Goal: Navigation & Orientation: Find specific page/section

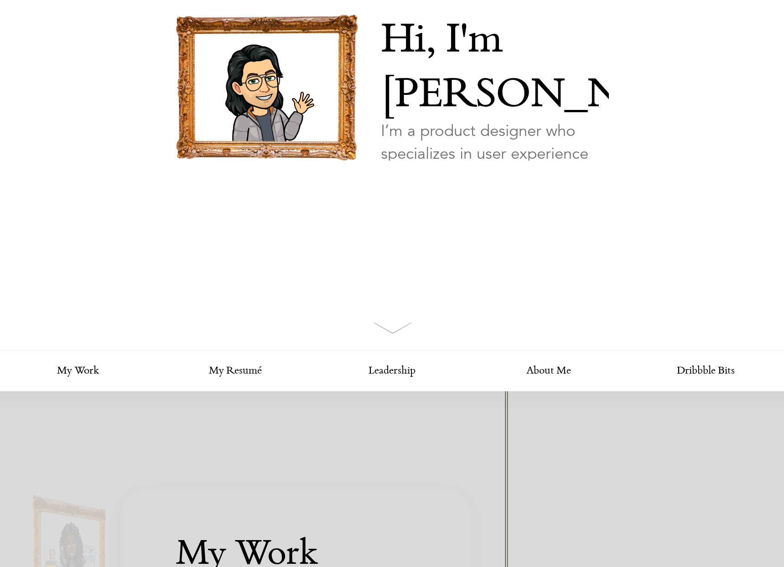
scroll to position [586, 0]
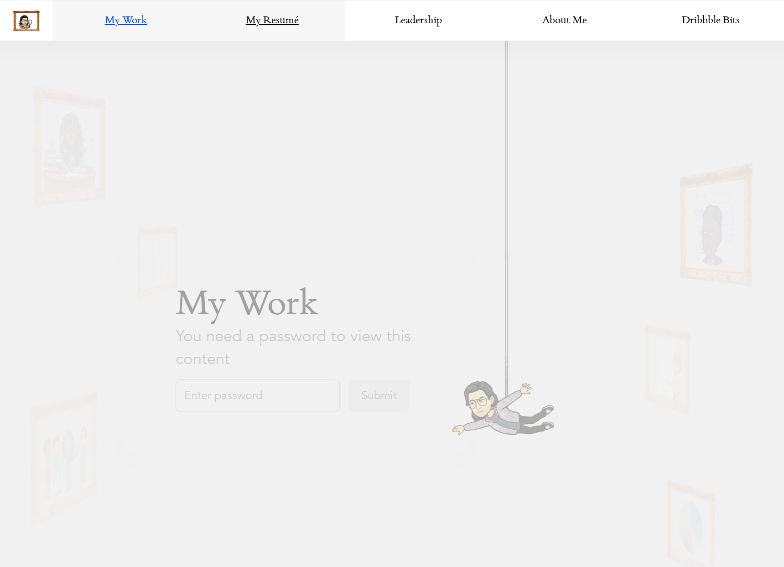
click at [232, 25] on link "My Resumé" at bounding box center [272, 20] width 146 height 41
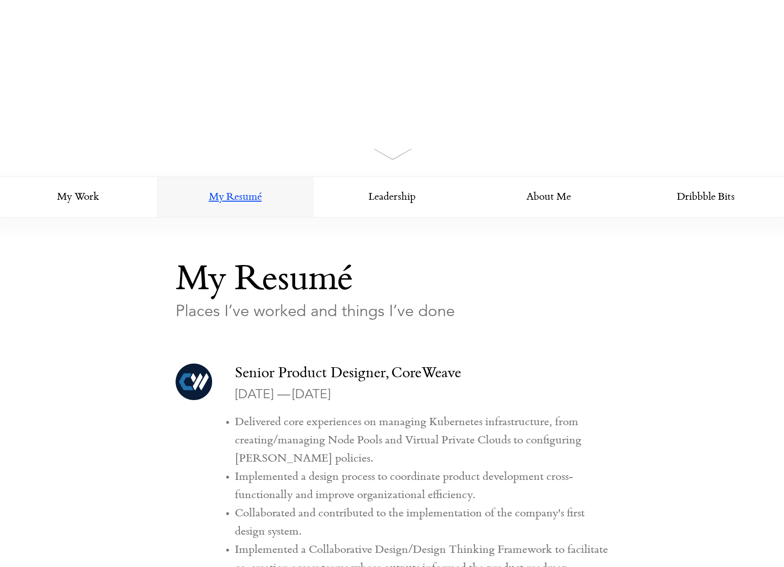
scroll to position [444, 0]
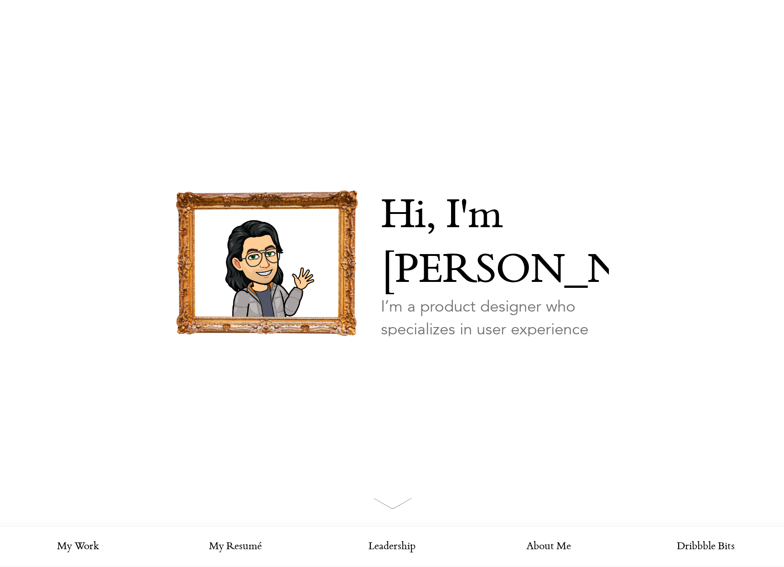
click at [431, 363] on link "Looking for my work?" at bounding box center [425, 379] width 88 height 32
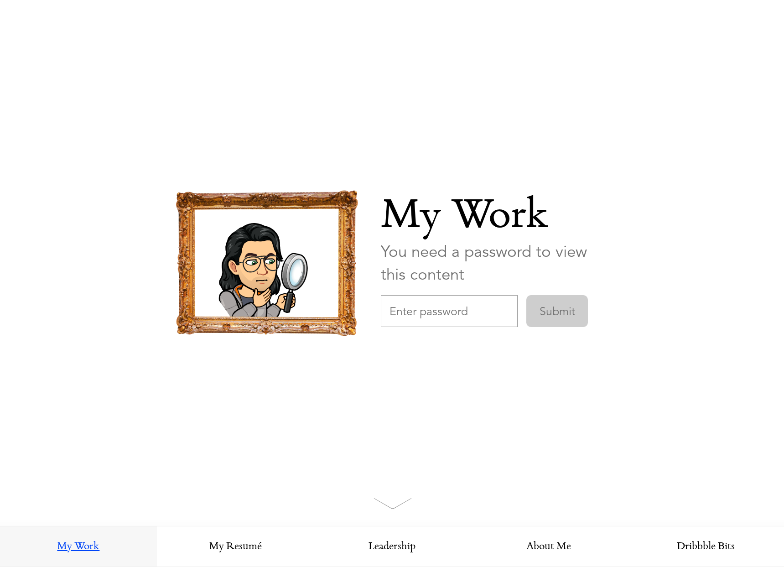
click at [431, 319] on input "text" at bounding box center [449, 311] width 137 height 32
type input "WordwareDesign"
click at [526, 295] on input "Submit" at bounding box center [557, 311] width 62 height 32
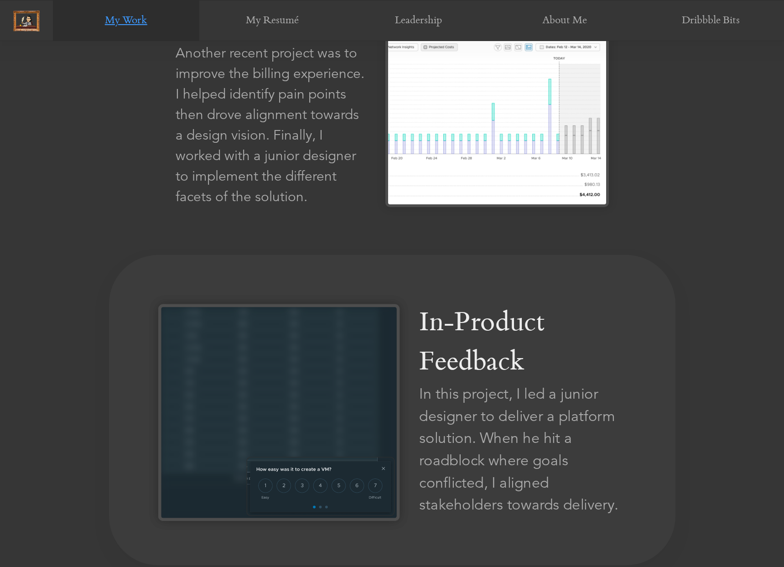
scroll to position [1741, 0]
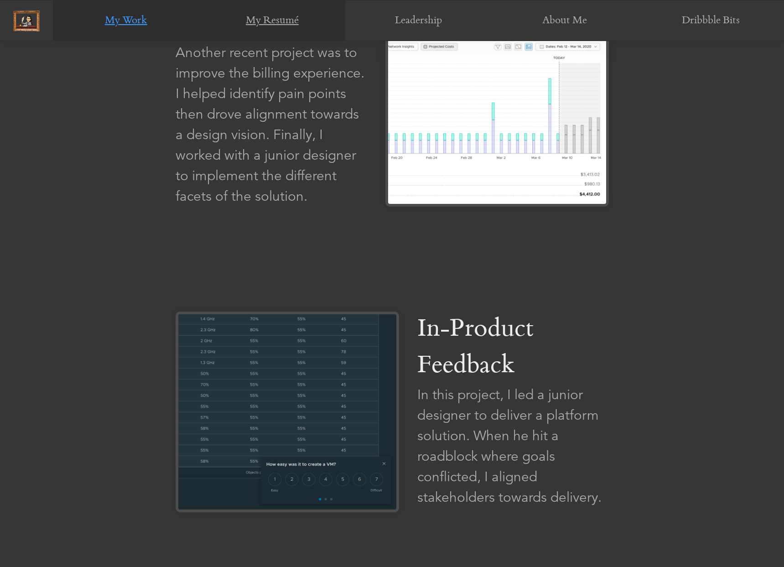
click at [280, 16] on link "My Resumé" at bounding box center [272, 20] width 146 height 41
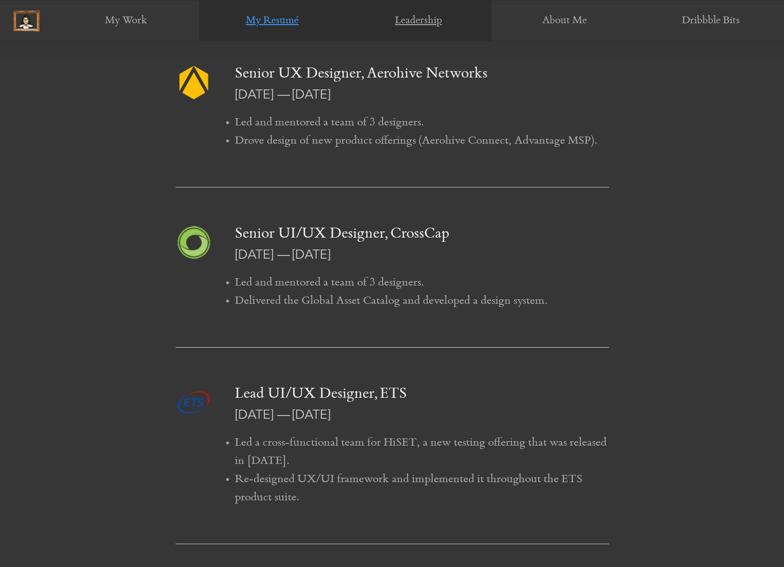
click at [410, 28] on link "Leadership" at bounding box center [418, 20] width 146 height 41
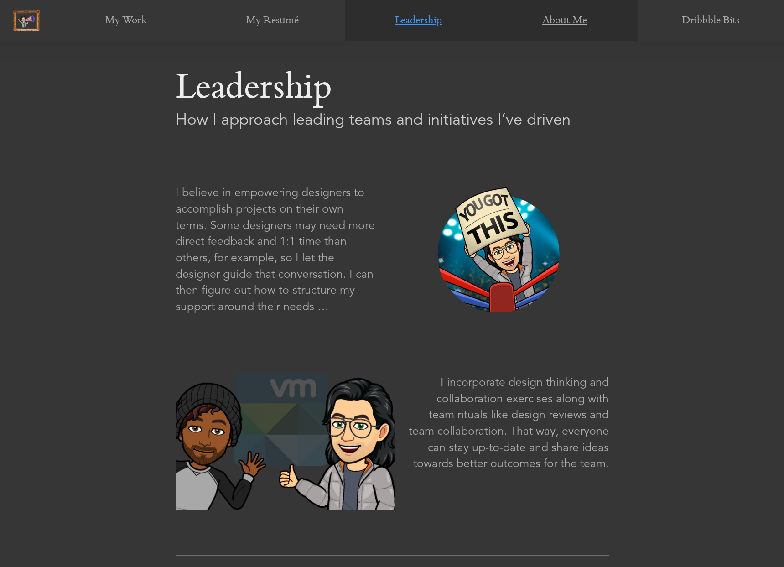
scroll to position [526, 0]
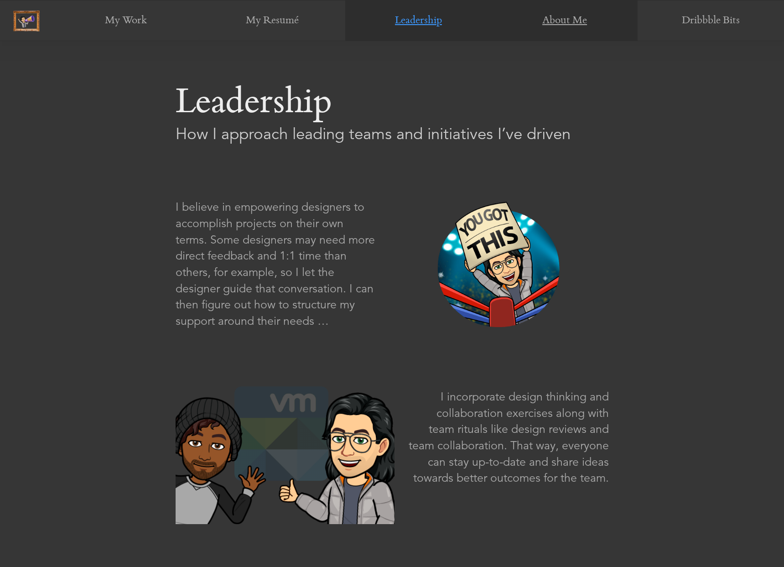
click at [563, 28] on link "About Me" at bounding box center [564, 20] width 146 height 41
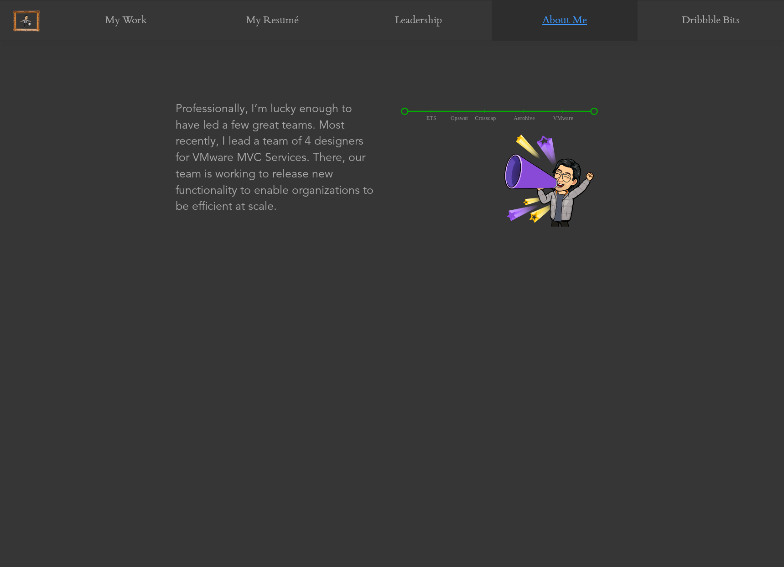
scroll to position [1545, 0]
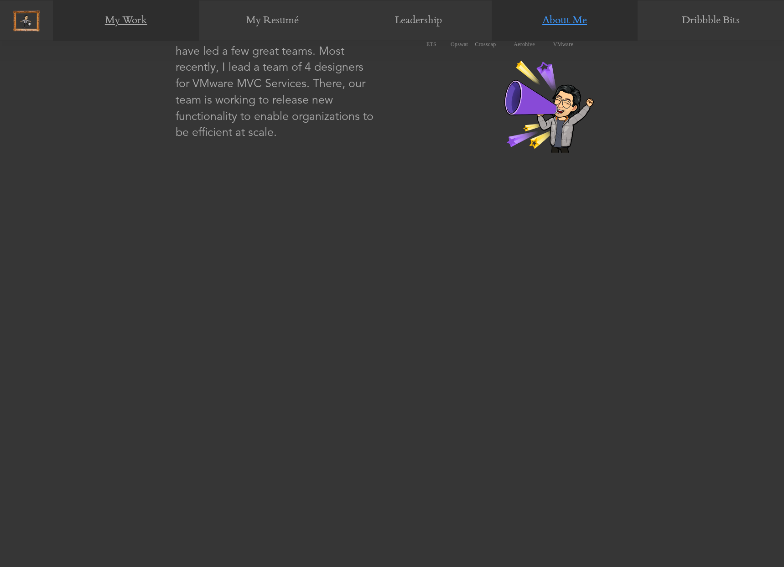
click at [148, 19] on link "My Work" at bounding box center [126, 20] width 146 height 41
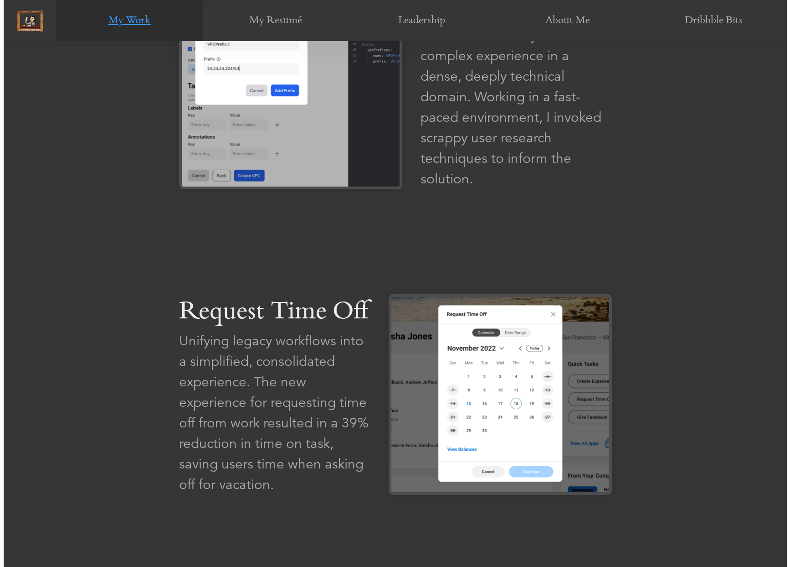
scroll to position [817, 0]
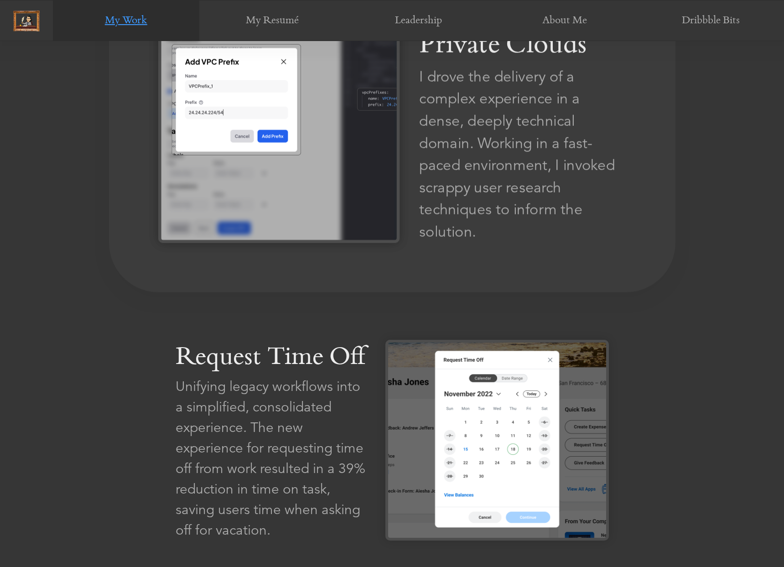
click at [379, 215] on img at bounding box center [278, 134] width 241 height 217
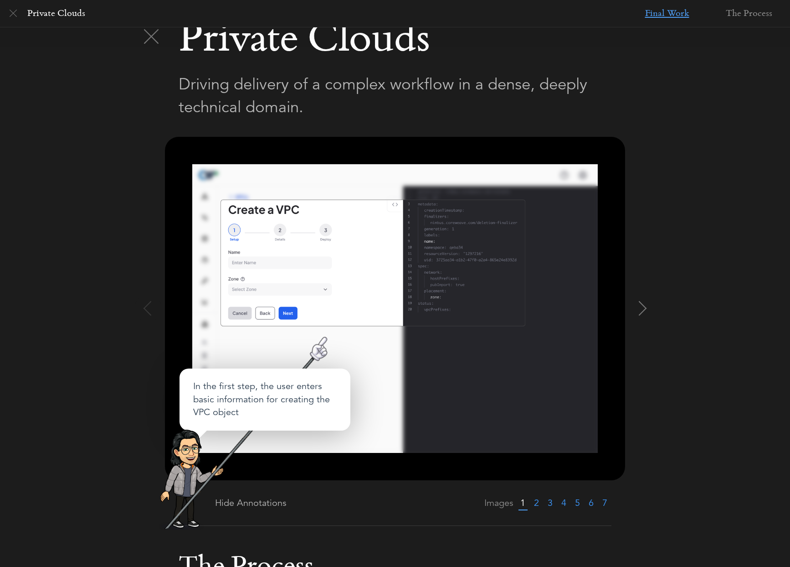
scroll to position [412, 0]
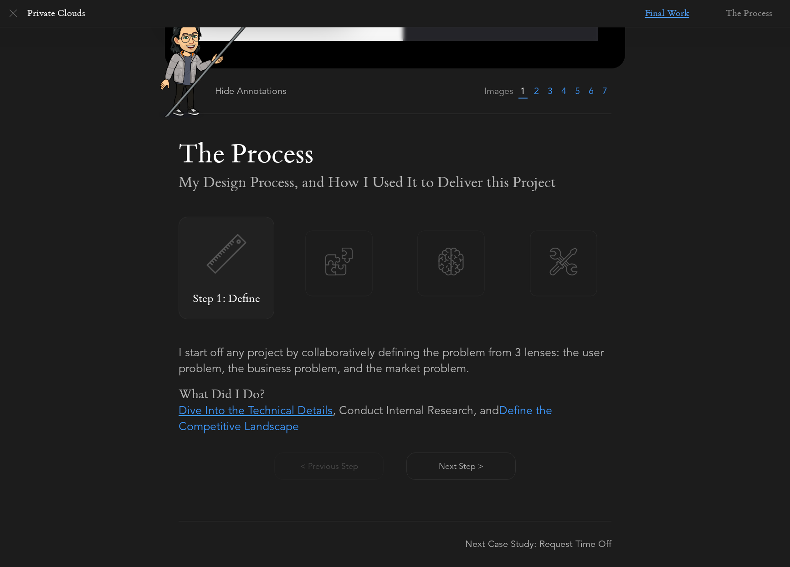
click at [305, 406] on link "Dive Into the Technical Details" at bounding box center [256, 410] width 154 height 14
